Goal: Information Seeking & Learning: Learn about a topic

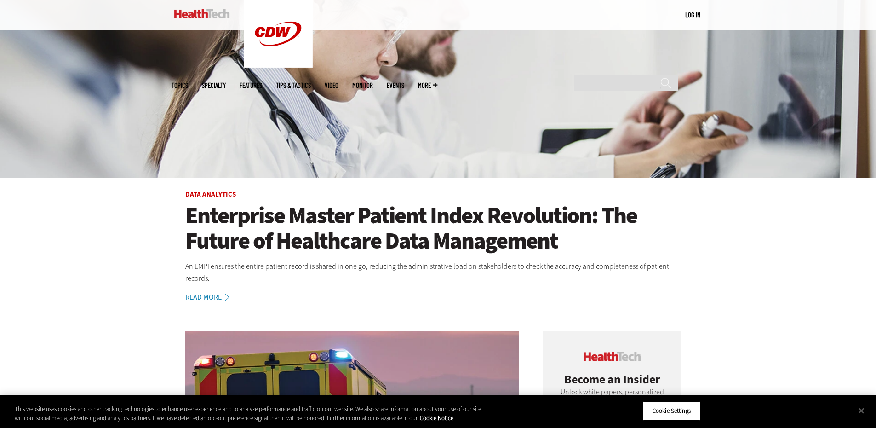
scroll to position [230, 0]
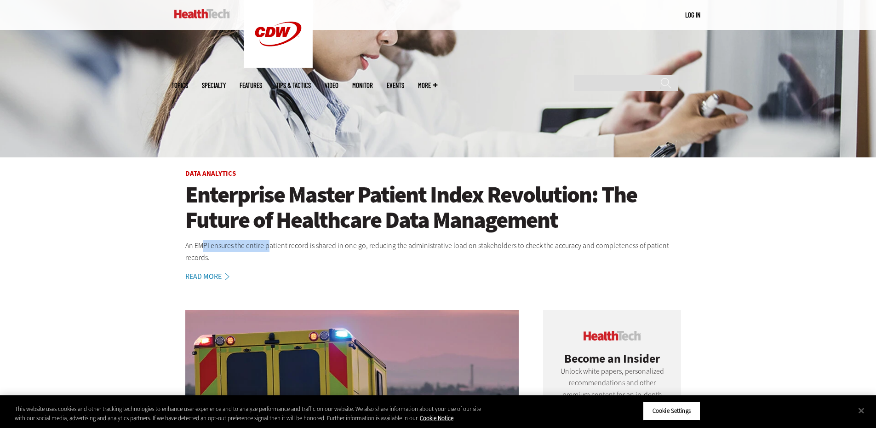
drag, startPoint x: 203, startPoint y: 245, endPoint x: 269, endPoint y: 245, distance: 66.2
click at [269, 245] on p "An EMPI ensures the entire patient record is shared in one go, reducing the adm…" at bounding box center [438, 251] width 506 height 23
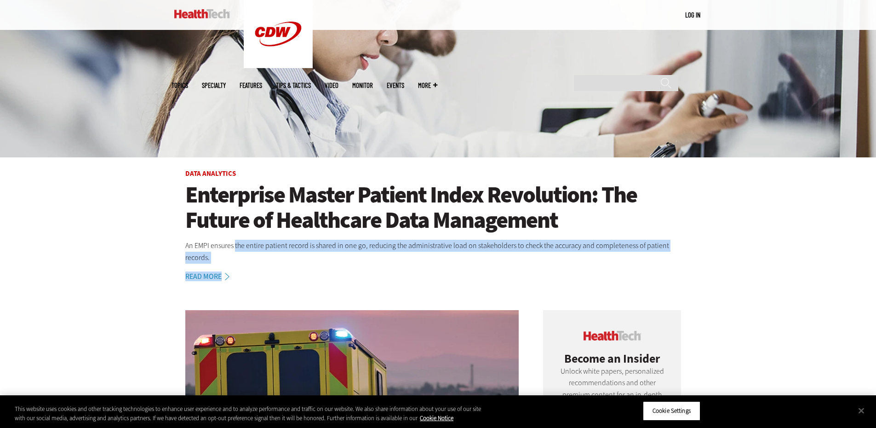
drag, startPoint x: 235, startPoint y: 245, endPoint x: 307, endPoint y: 252, distance: 72.1
click at [307, 252] on article "Data Analytics Enterprise Master Patient Index Revolution: The Future of Health…" at bounding box center [438, 226] width 533 height 112
click at [311, 249] on p "An EMPI ensures the entire patient record is shared in one go, reducing the adm…" at bounding box center [438, 251] width 506 height 23
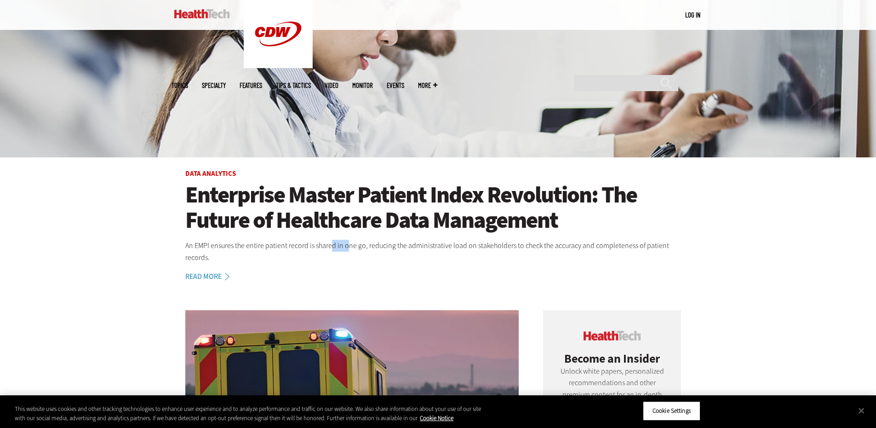
drag, startPoint x: 331, startPoint y: 246, endPoint x: 346, endPoint y: 249, distance: 15.1
click at [346, 247] on p "An EMPI ensures the entire patient record is shared in one go, reducing the adm…" at bounding box center [438, 251] width 506 height 23
click at [368, 250] on p "An EMPI ensures the entire patient record is shared in one go, reducing the adm…" at bounding box center [438, 251] width 506 height 23
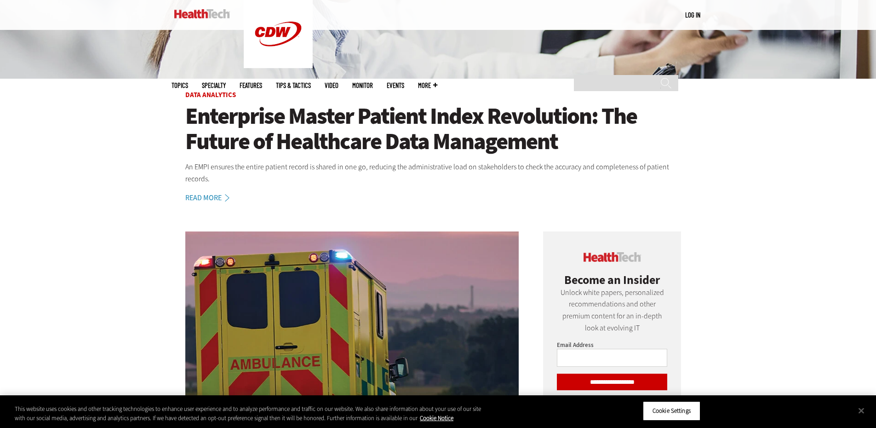
scroll to position [322, 0]
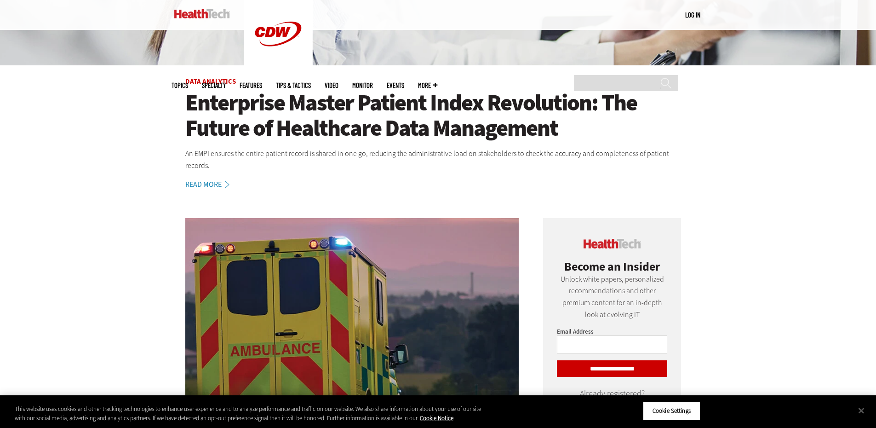
click at [209, 181] on link "Read More" at bounding box center [212, 184] width 54 height 7
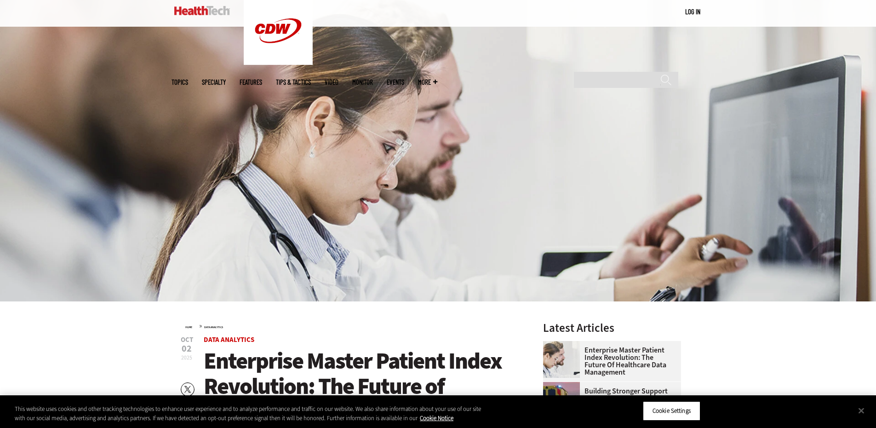
scroll to position [138, 0]
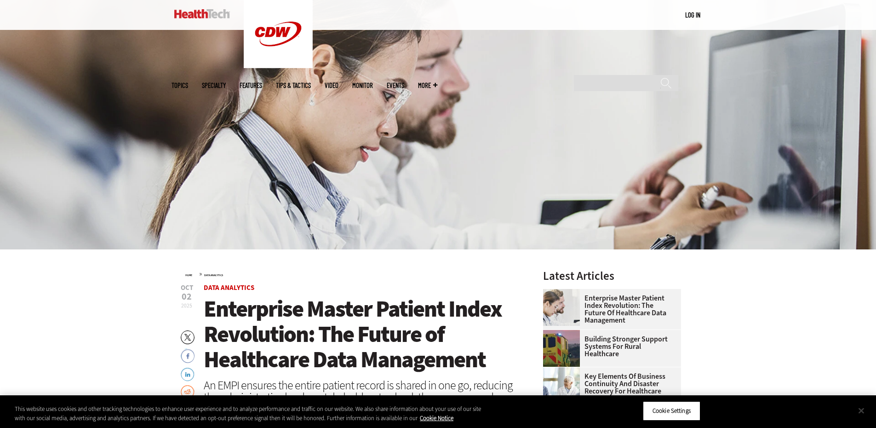
click at [865, 410] on button "Close" at bounding box center [861, 410] width 20 height 20
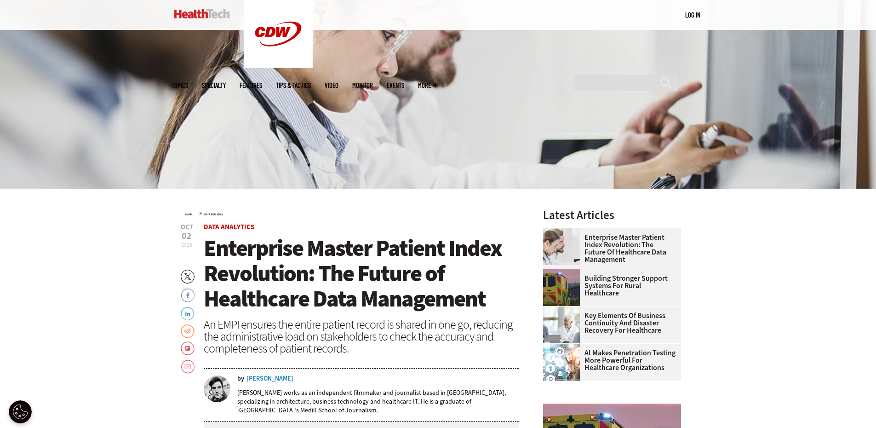
scroll to position [368, 0]
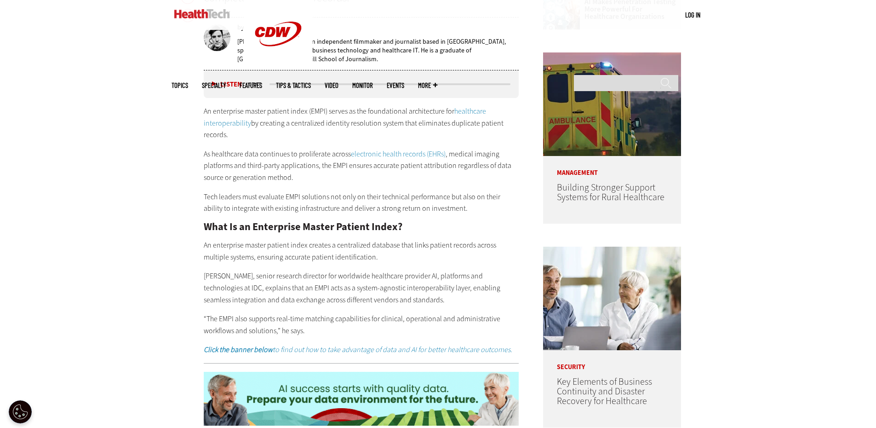
scroll to position [366, 0]
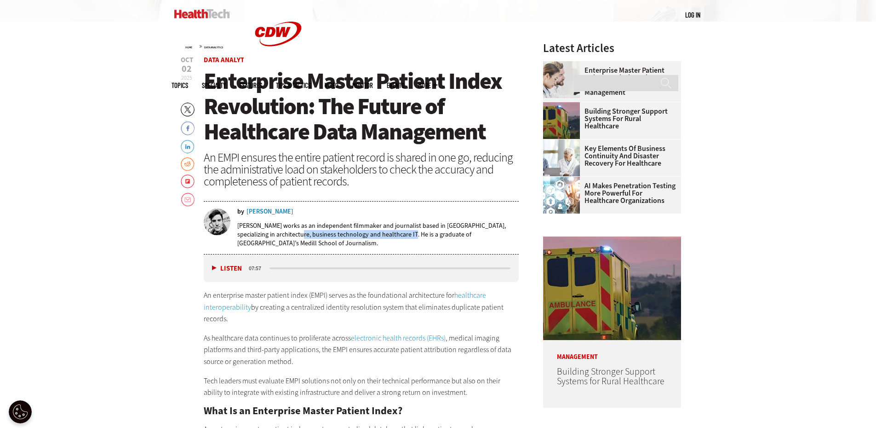
drag, startPoint x: 322, startPoint y: 231, endPoint x: 406, endPoint y: 231, distance: 83.2
click at [406, 231] on p "Nathan Eddy works as an independent filmmaker and journalist based in Berlin, s…" at bounding box center [378, 234] width 282 height 26
drag, startPoint x: 251, startPoint y: 235, endPoint x: 400, endPoint y: 240, distance: 149.0
click at [400, 240] on p "Nathan Eddy works as an independent filmmaker and journalist based in Berlin, s…" at bounding box center [378, 234] width 282 height 26
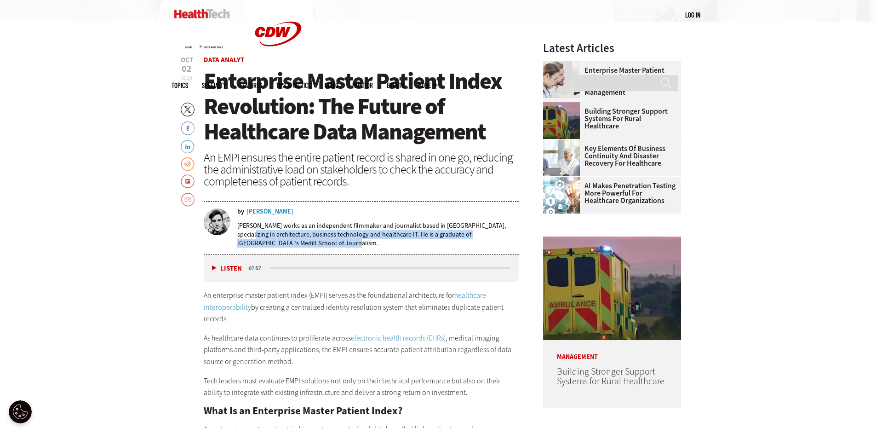
click at [400, 240] on p "Nathan Eddy works as an independent filmmaker and journalist based in Berlin, s…" at bounding box center [378, 234] width 282 height 26
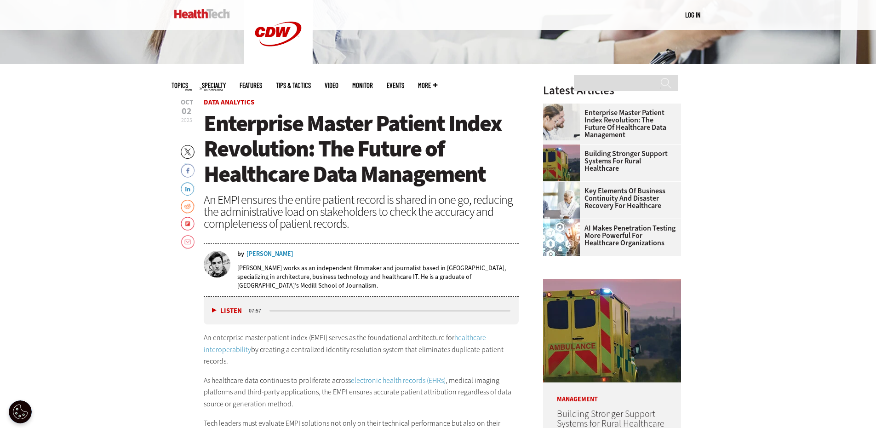
scroll to position [320, 0]
